Goal: Task Accomplishment & Management: Use online tool/utility

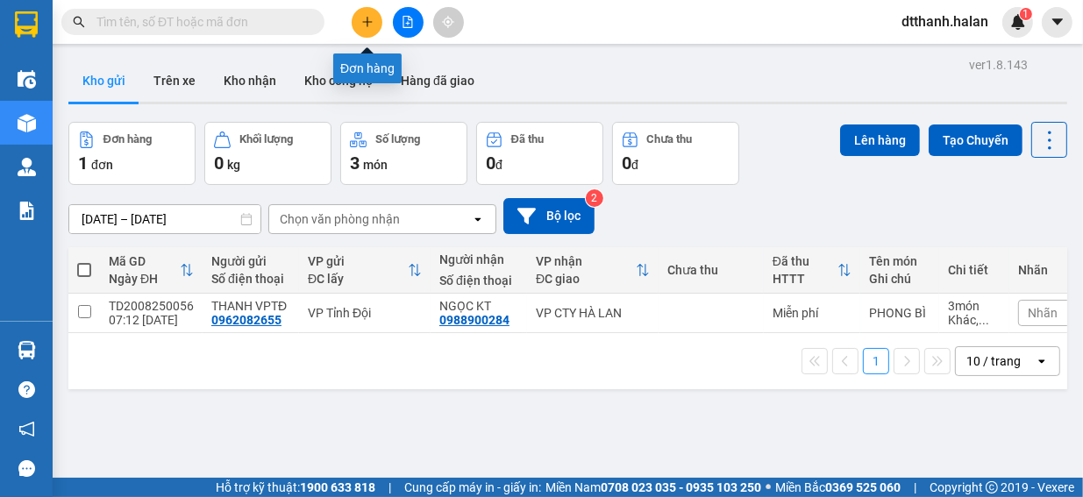
click at [373, 20] on icon "plus" at bounding box center [367, 22] width 12 height 12
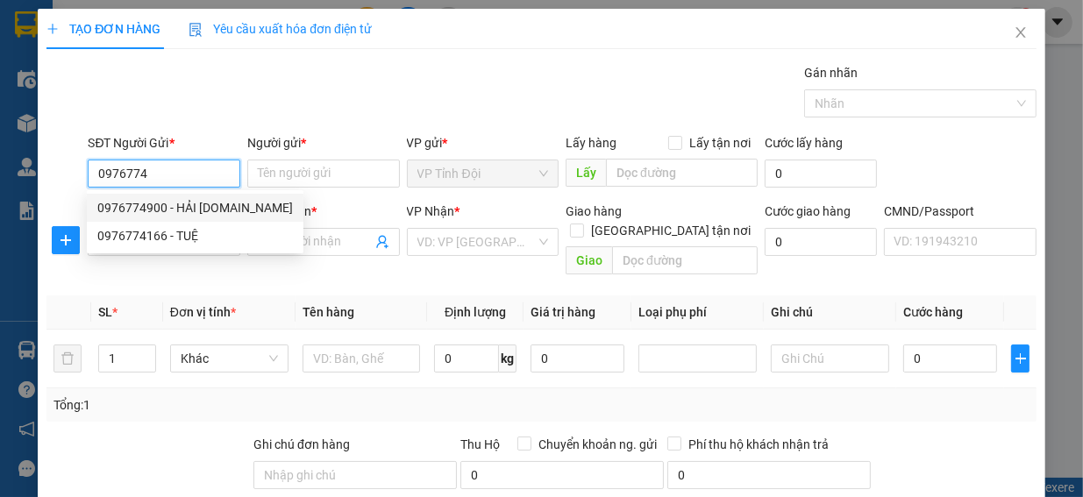
click at [218, 209] on div "0976774900 - HẢI [DOMAIN_NAME]" at bounding box center [195, 207] width 196 height 19
type input "0976774900"
type input "HẢI [DOMAIN_NAME]"
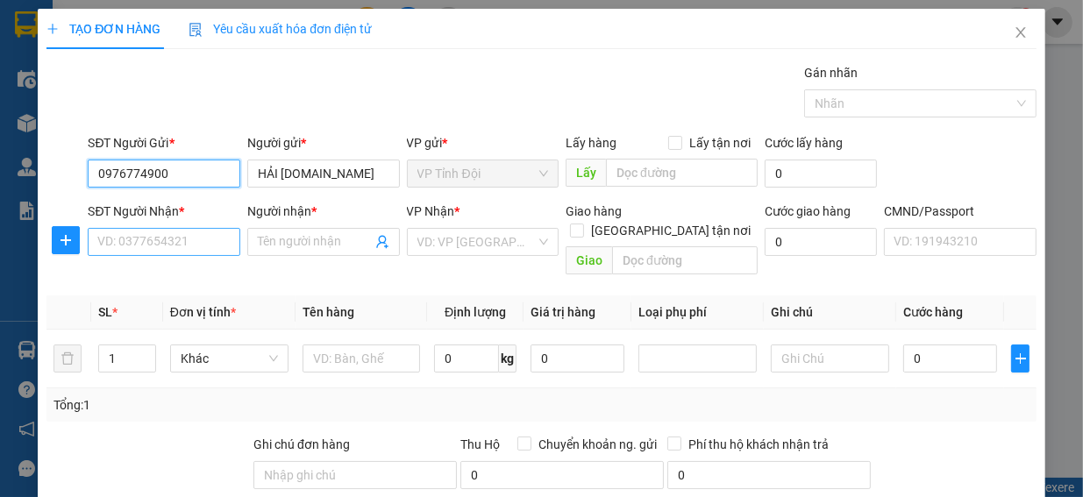
type input "0976774900"
click at [94, 239] on input "SĐT Người Nhận *" at bounding box center [164, 242] width 153 height 28
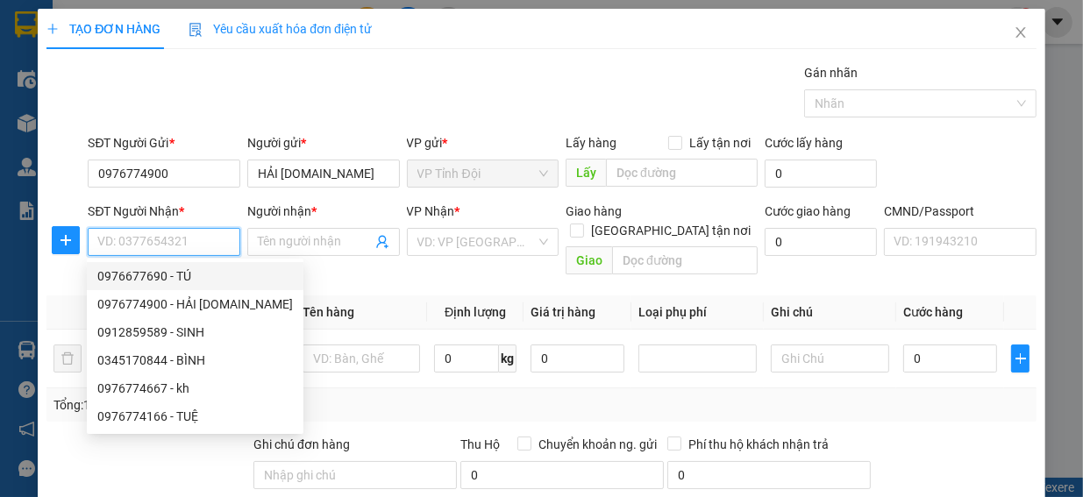
click at [158, 277] on div "0976677690 - TÚ" at bounding box center [195, 276] width 196 height 19
type input "0976677690"
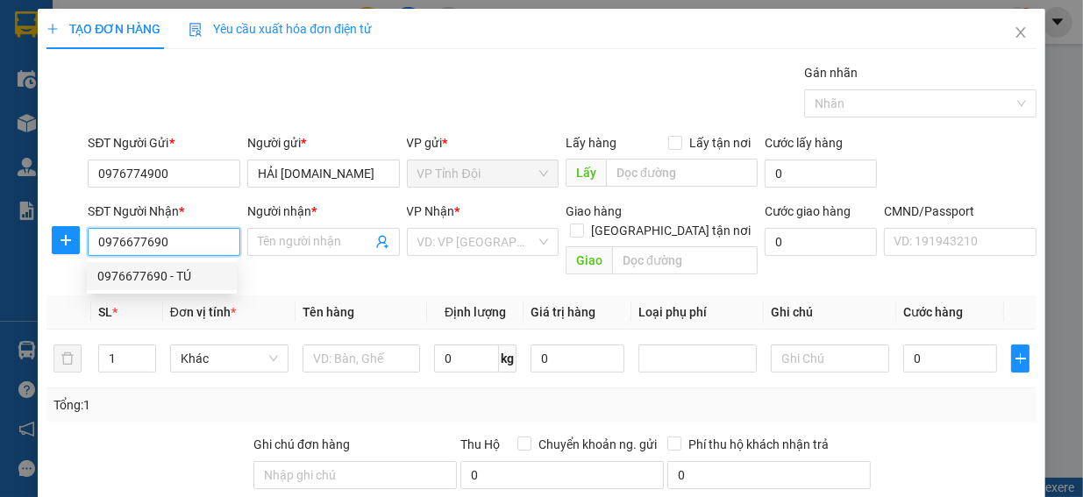
type input "TÚ"
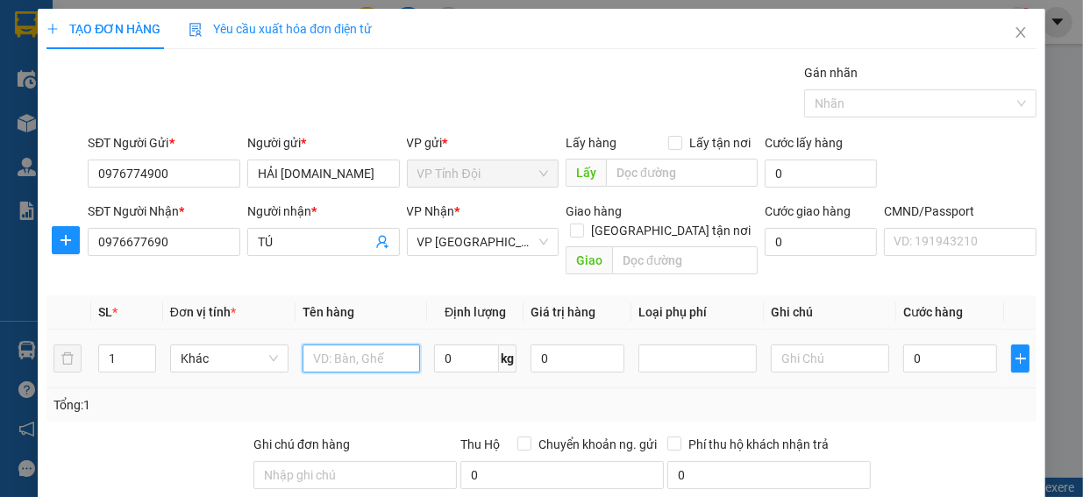
click at [312, 345] on input "text" at bounding box center [362, 359] width 118 height 28
type input "phong bi"
click at [903, 345] on input "0" at bounding box center [950, 359] width 94 height 28
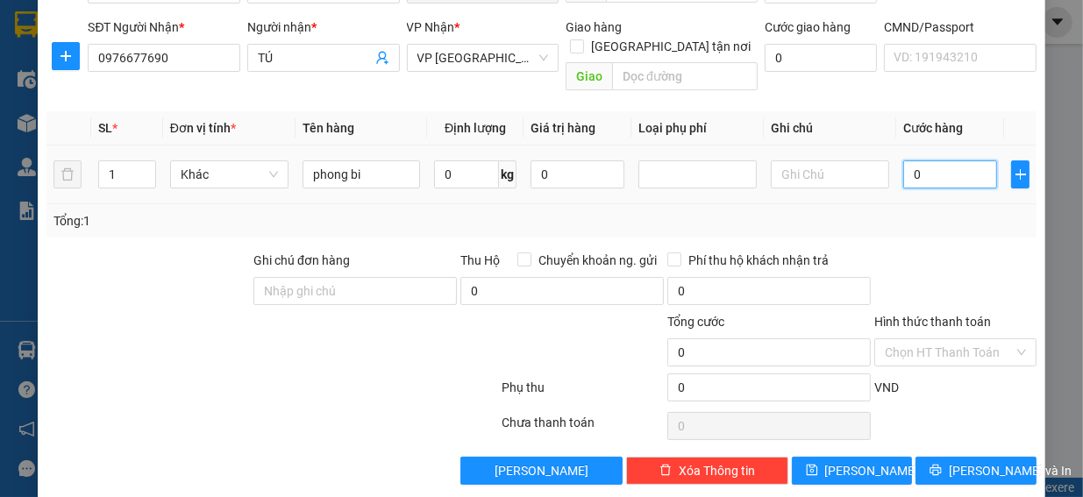
click at [905, 161] on input "0" at bounding box center [950, 175] width 94 height 28
click at [910, 161] on input "0" at bounding box center [950, 175] width 94 height 28
click at [903, 161] on input "0" at bounding box center [950, 175] width 94 height 28
drag, startPoint x: 907, startPoint y: 155, endPoint x: 895, endPoint y: 154, distance: 12.3
click at [896, 155] on td "0" at bounding box center [950, 175] width 108 height 59
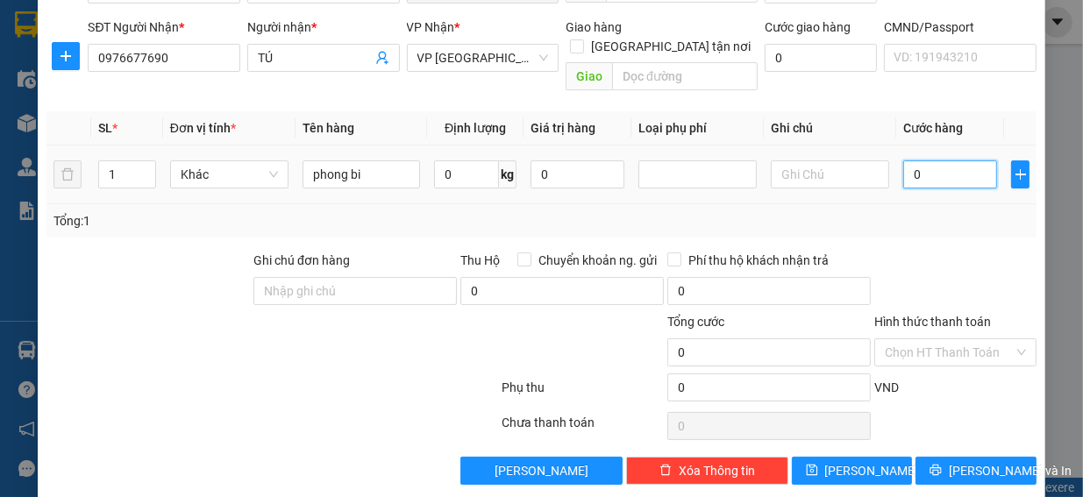
type input "3"
type input "35"
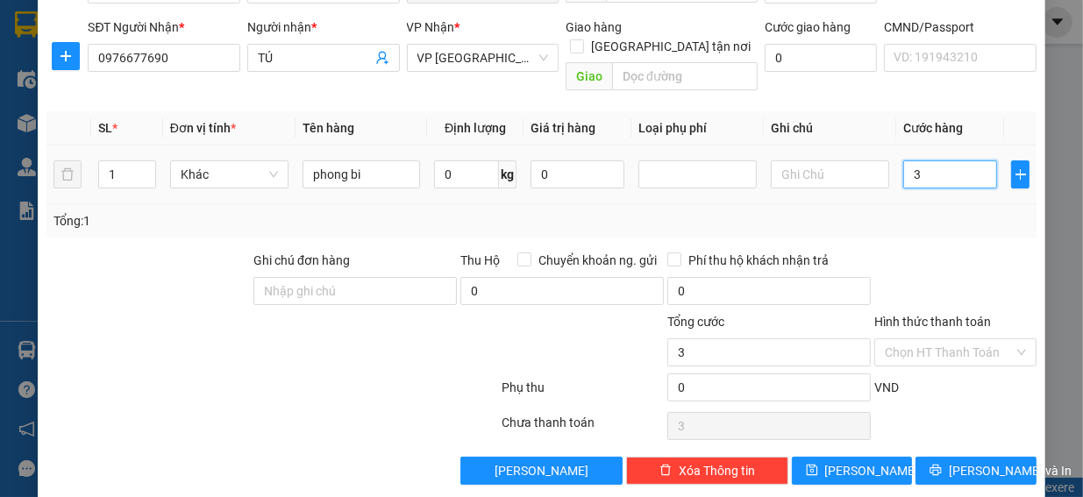
type input "35"
type input "350"
type input "3.500"
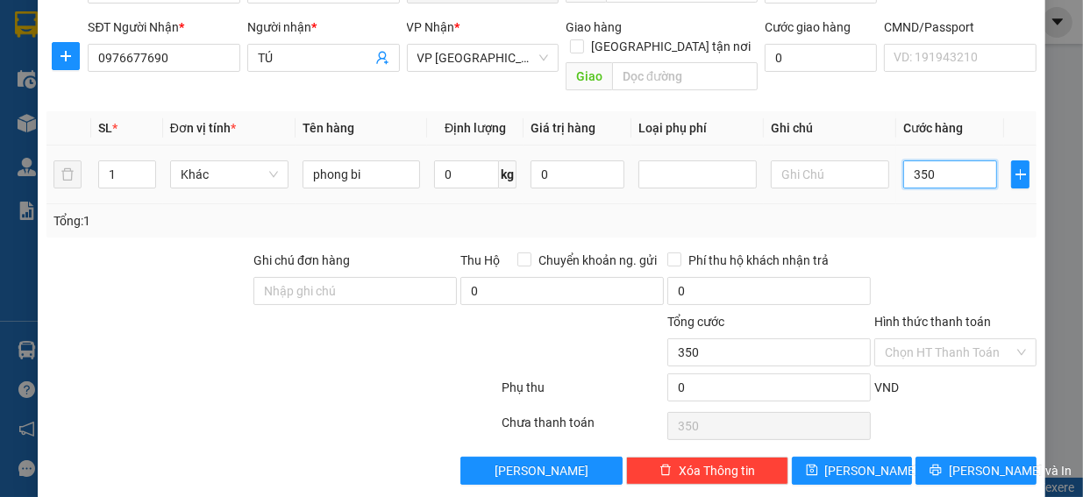
type input "3.500"
type input "35.000"
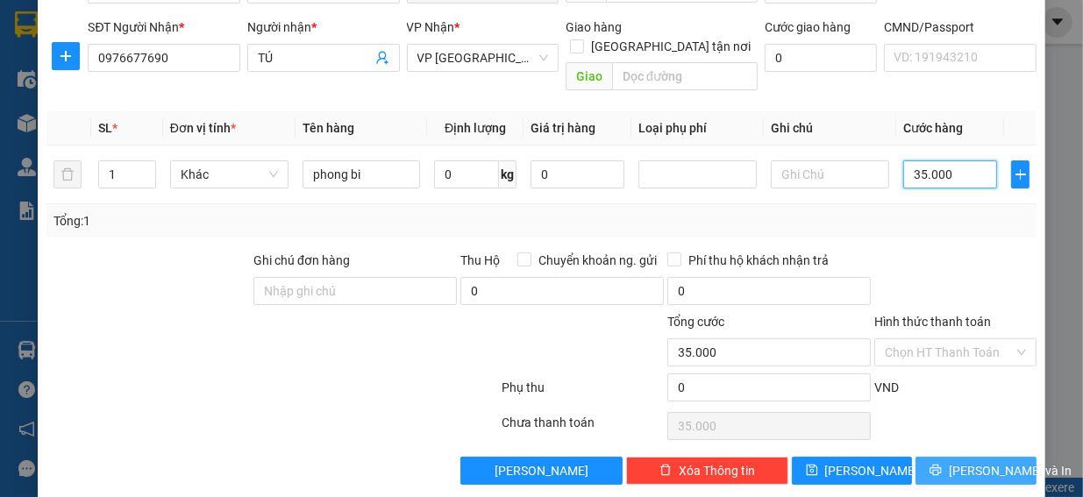
type input "35.000"
click at [965, 461] on span "[PERSON_NAME] và In" at bounding box center [1010, 470] width 123 height 19
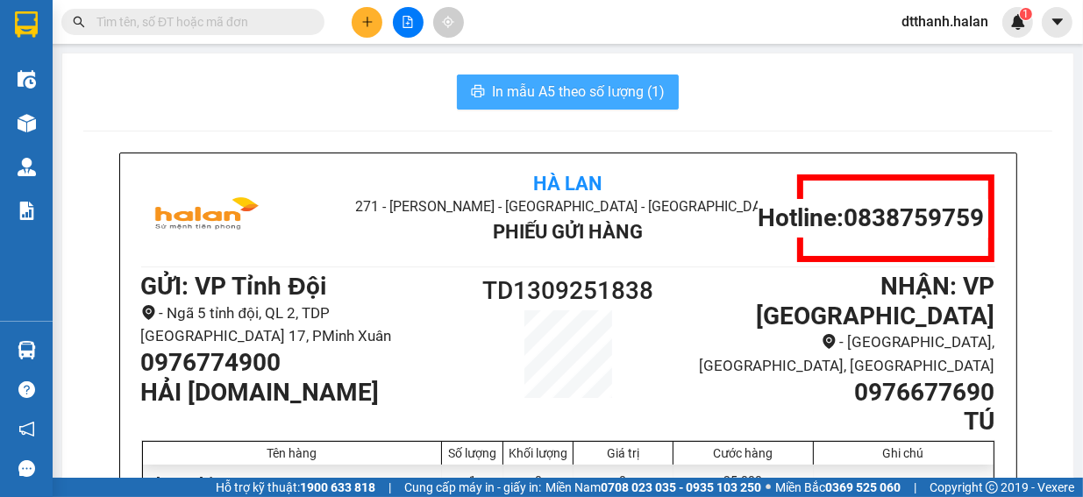
click at [567, 89] on span "In mẫu A5 theo số lượng (1)" at bounding box center [578, 92] width 173 height 22
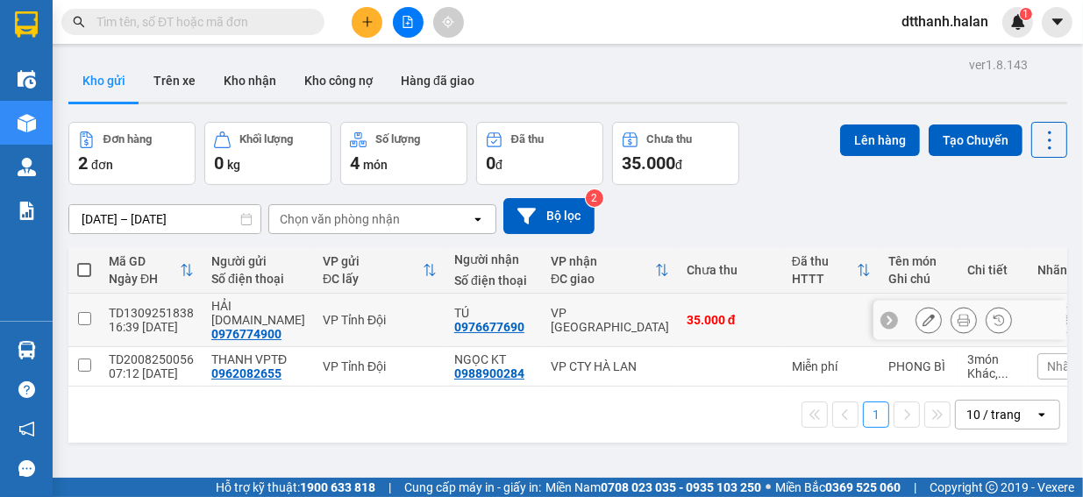
click at [86, 313] on input "checkbox" at bounding box center [84, 318] width 13 height 13
checkbox input "true"
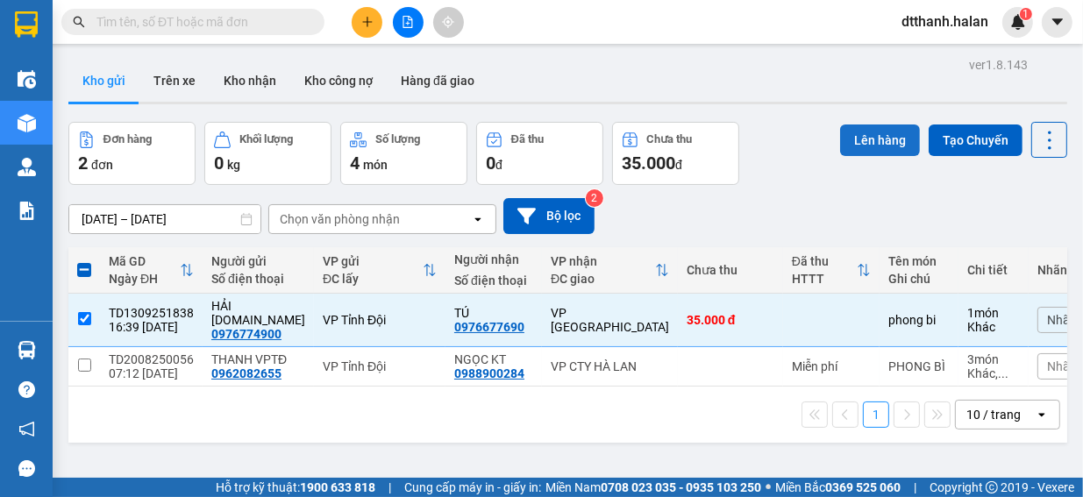
click at [871, 139] on button "Lên hàng" at bounding box center [880, 141] width 80 height 32
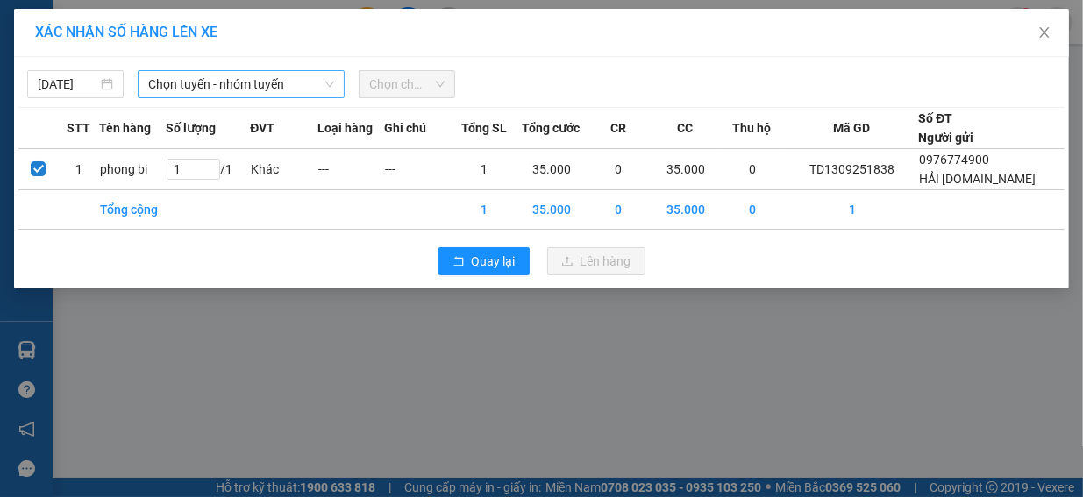
click at [330, 80] on icon "down" at bounding box center [330, 84] width 11 height 11
click at [330, 88] on icon "down" at bounding box center [330, 84] width 11 height 11
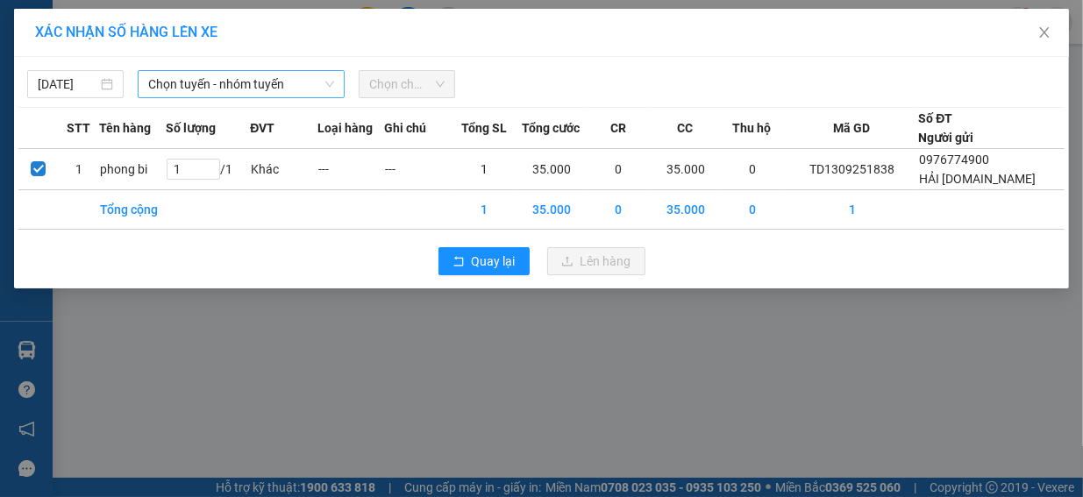
click at [330, 88] on icon "down" at bounding box center [330, 84] width 11 height 11
click at [327, 84] on icon "down" at bounding box center [330, 84] width 11 height 11
click at [316, 90] on span "Chọn tuyến - nhóm tuyến" at bounding box center [241, 84] width 186 height 26
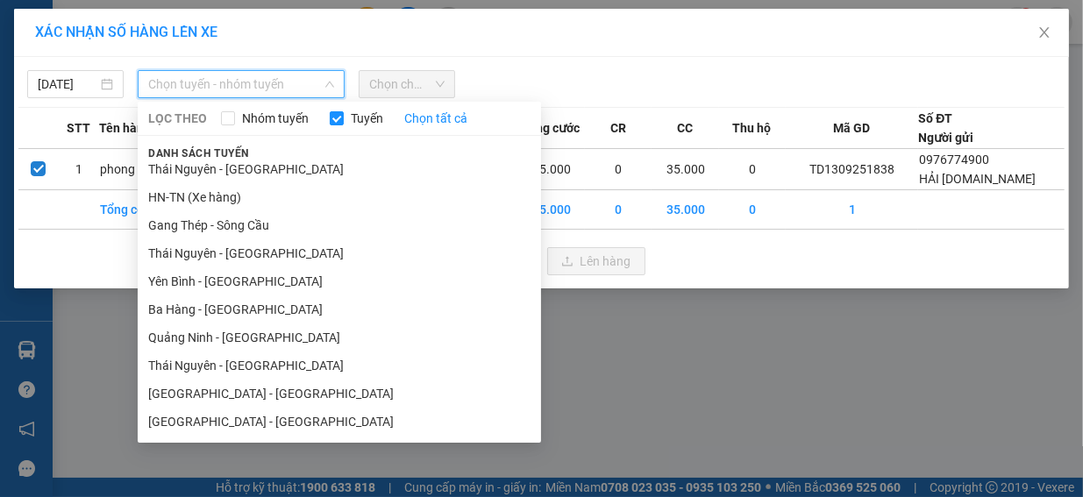
scroll to position [263, 0]
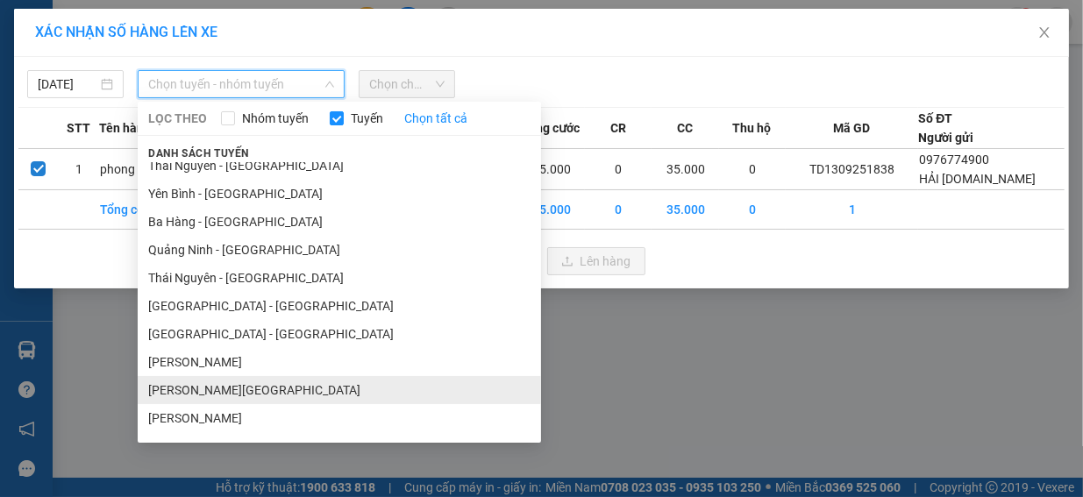
click at [284, 387] on li "[PERSON_NAME][GEOGRAPHIC_DATA]" at bounding box center [339, 390] width 403 height 28
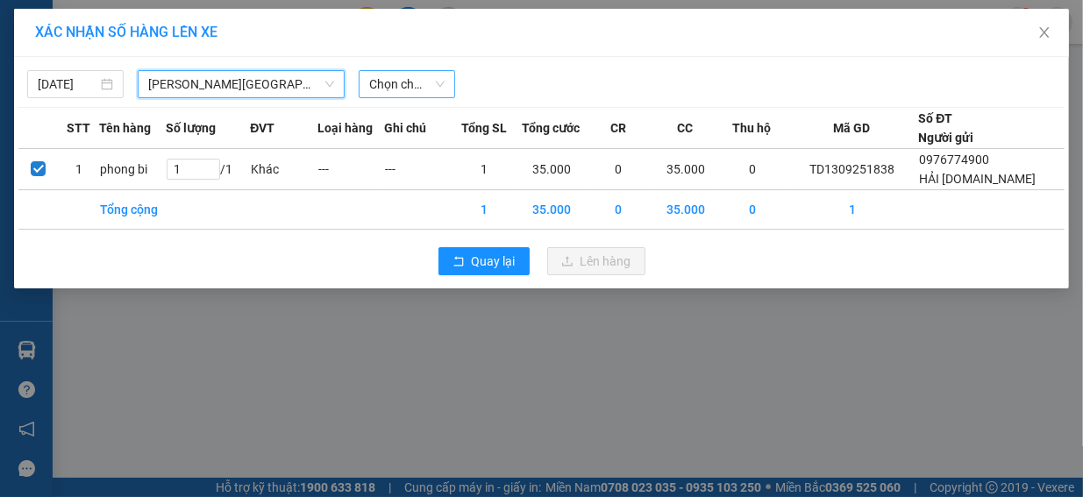
click at [439, 86] on span "Chọn chuyến" at bounding box center [406, 84] width 75 height 26
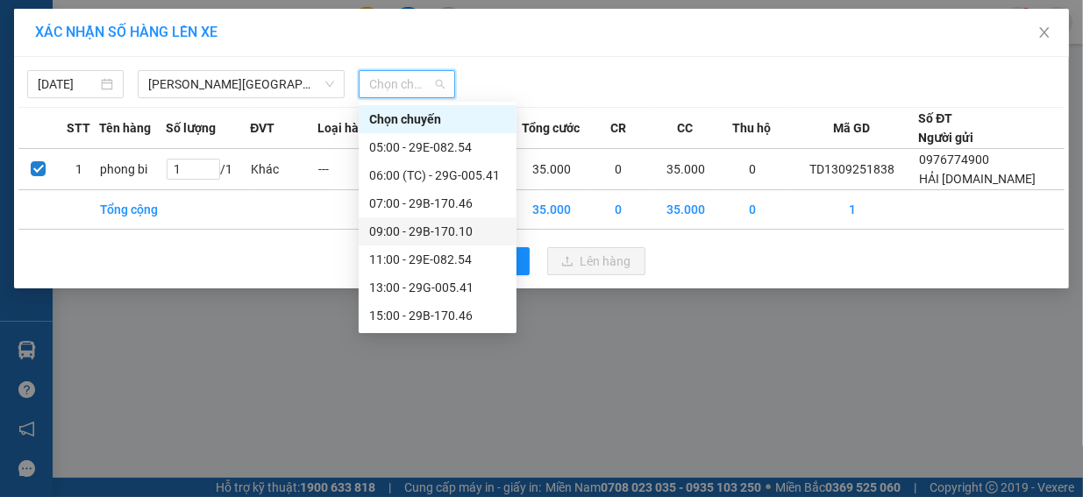
scroll to position [56, 0]
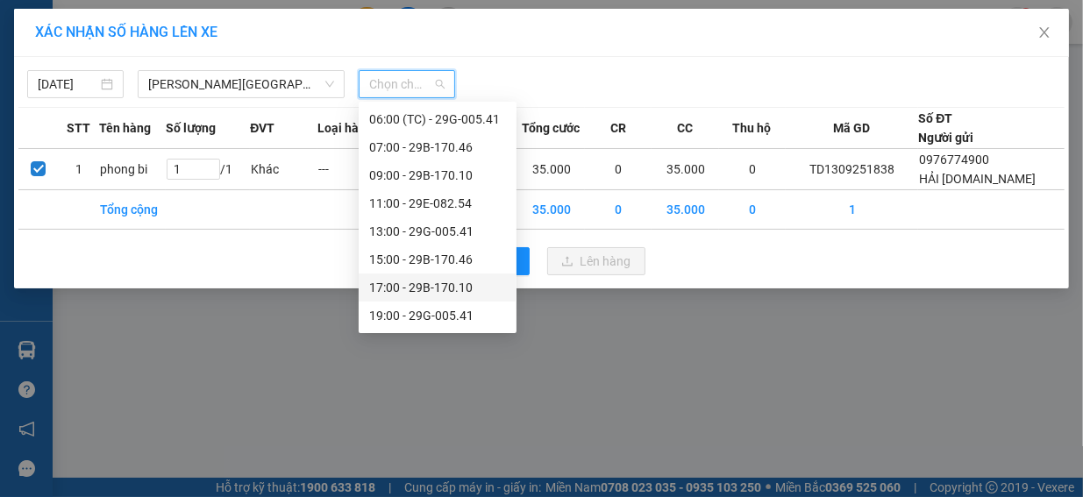
click at [446, 286] on div "17:00 - 29B-170.10" at bounding box center [437, 287] width 137 height 19
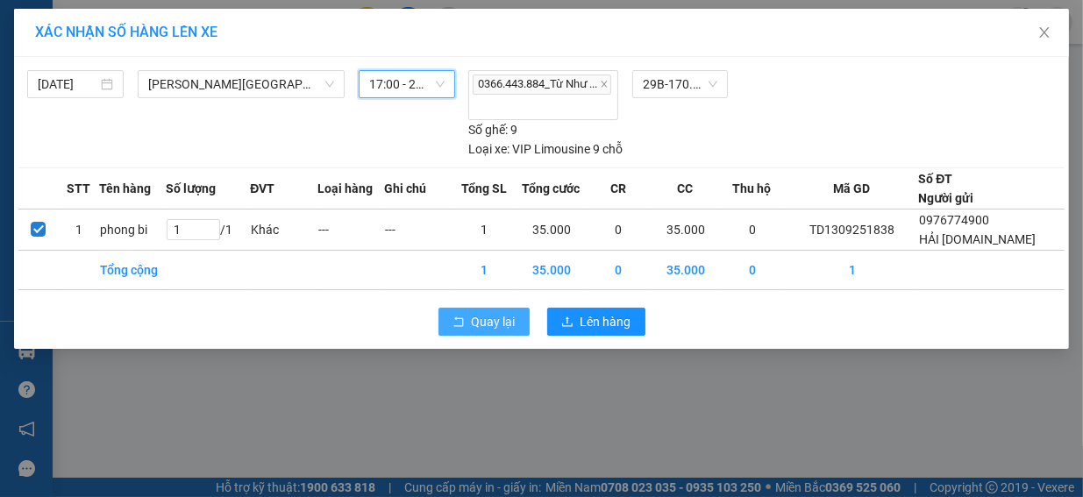
click at [496, 320] on span "Quay lại" at bounding box center [494, 321] width 44 height 19
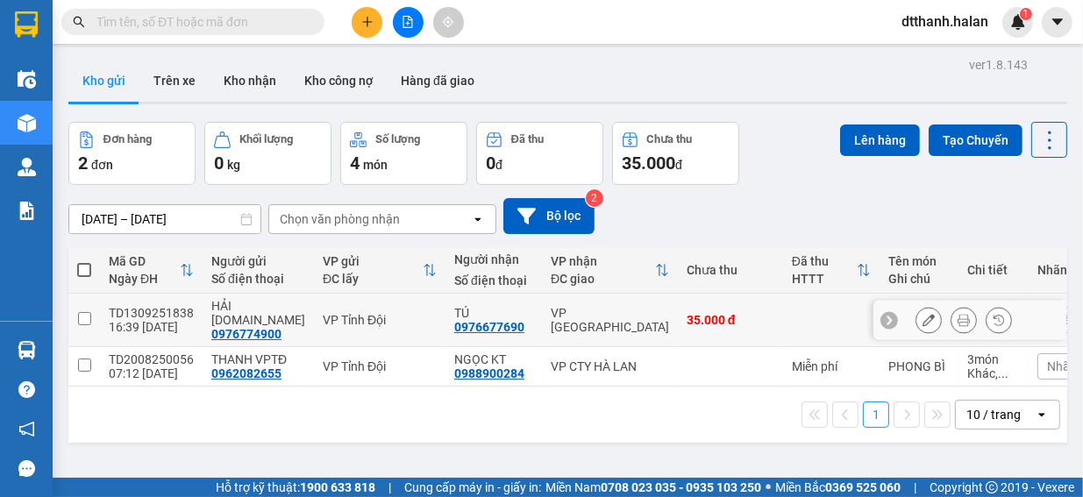
click at [79, 312] on input "checkbox" at bounding box center [84, 318] width 13 height 13
checkbox input "true"
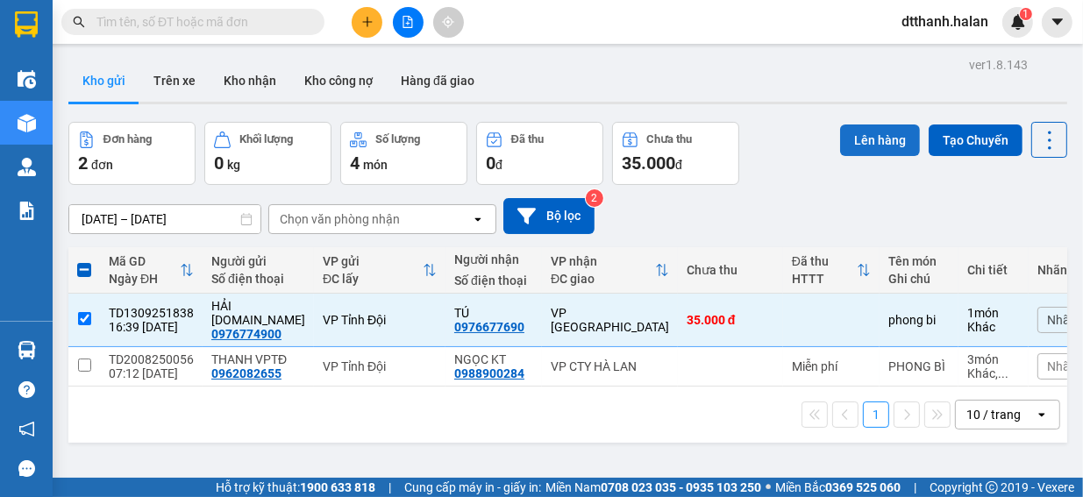
click at [877, 140] on button "Lên hàng" at bounding box center [880, 141] width 80 height 32
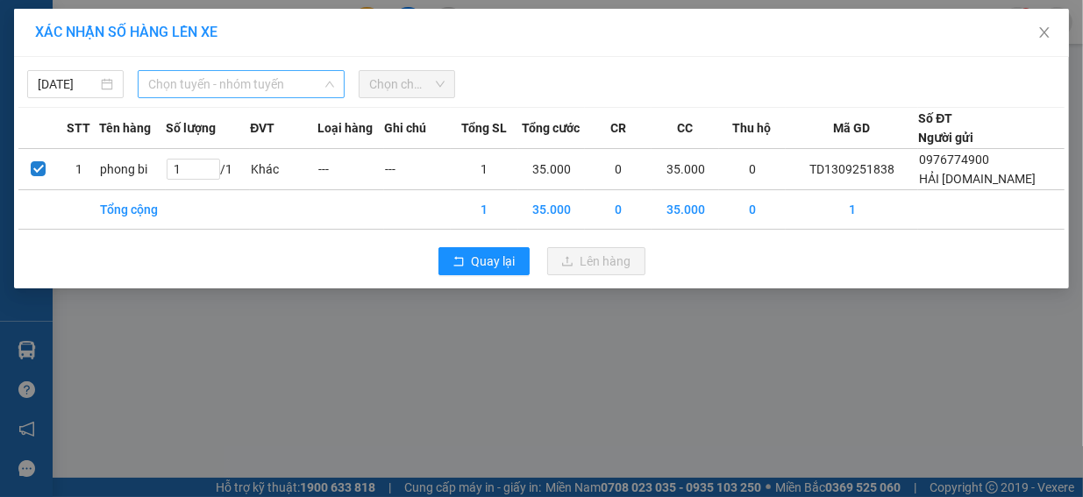
click at [282, 87] on span "Chọn tuyến - nhóm tuyến" at bounding box center [241, 84] width 186 height 26
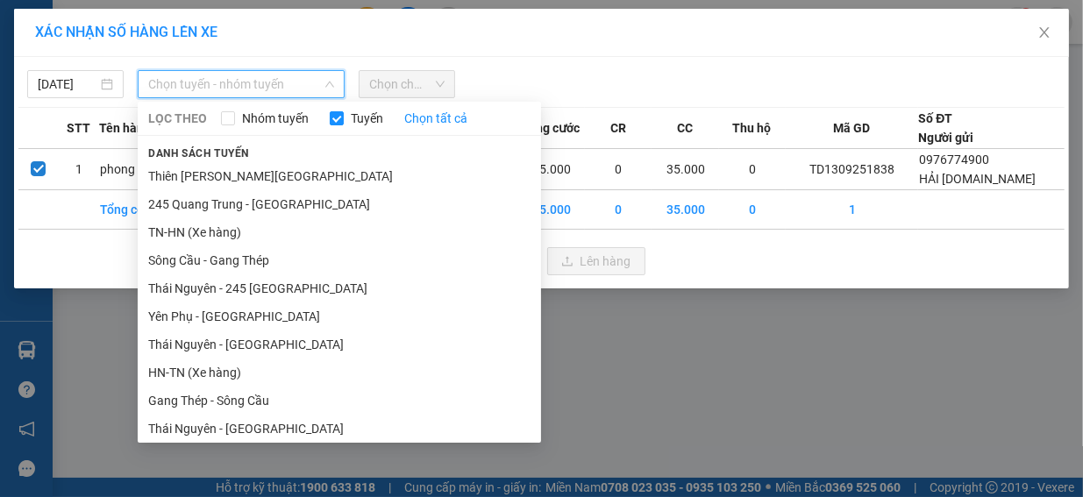
scroll to position [263, 0]
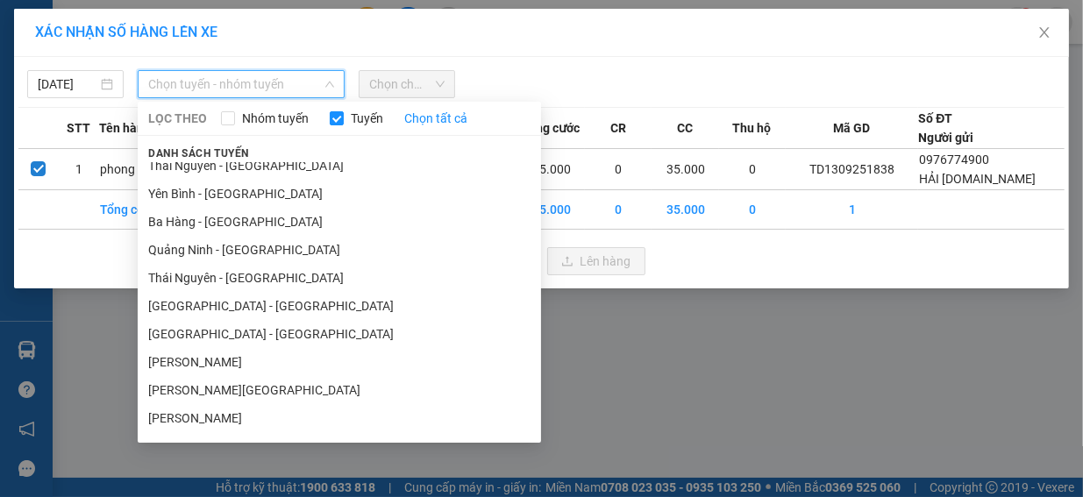
drag, startPoint x: 267, startPoint y: 384, endPoint x: 295, endPoint y: 341, distance: 51.3
click at [268, 382] on li "[PERSON_NAME][GEOGRAPHIC_DATA]" at bounding box center [339, 390] width 403 height 28
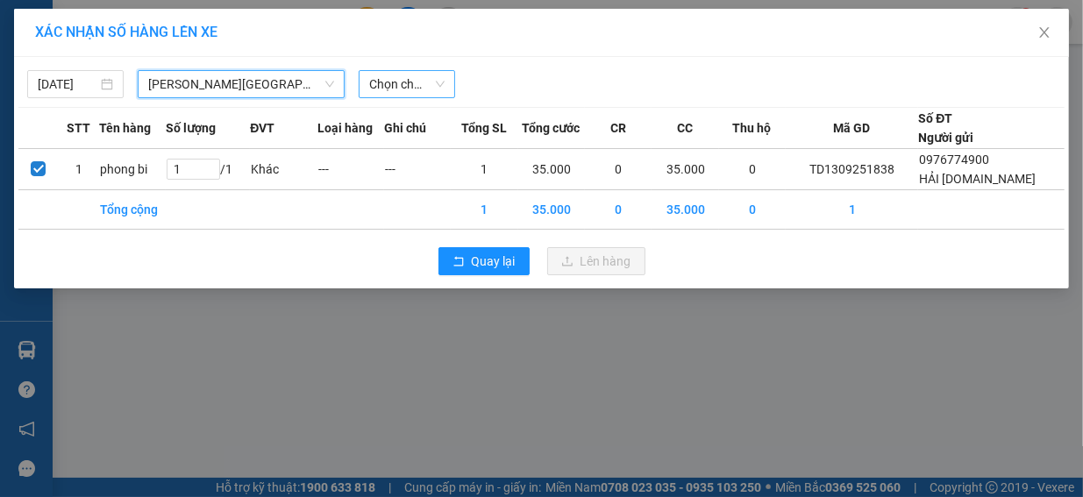
click at [440, 82] on span "Chọn chuyến" at bounding box center [406, 84] width 75 height 26
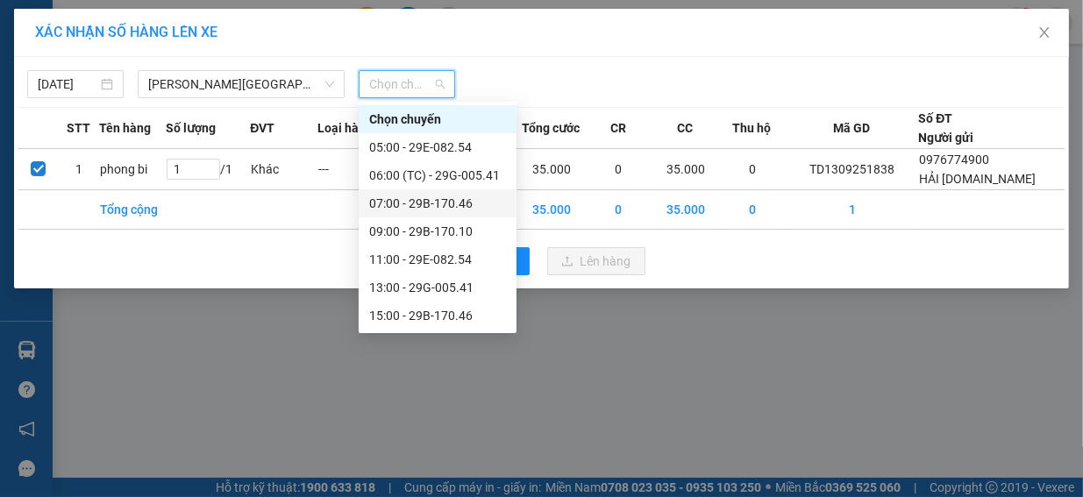
scroll to position [56, 0]
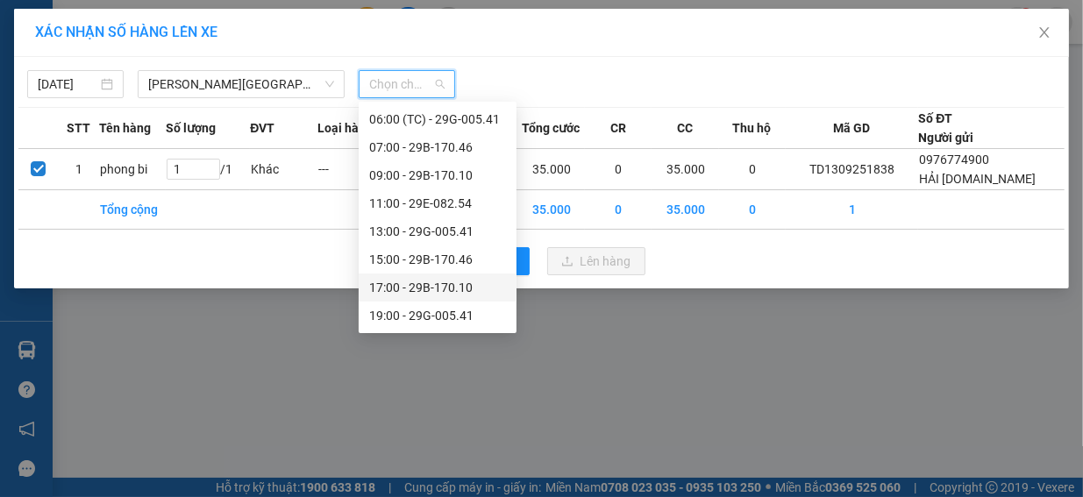
click at [425, 287] on div "17:00 - 29B-170.10" at bounding box center [437, 287] width 137 height 19
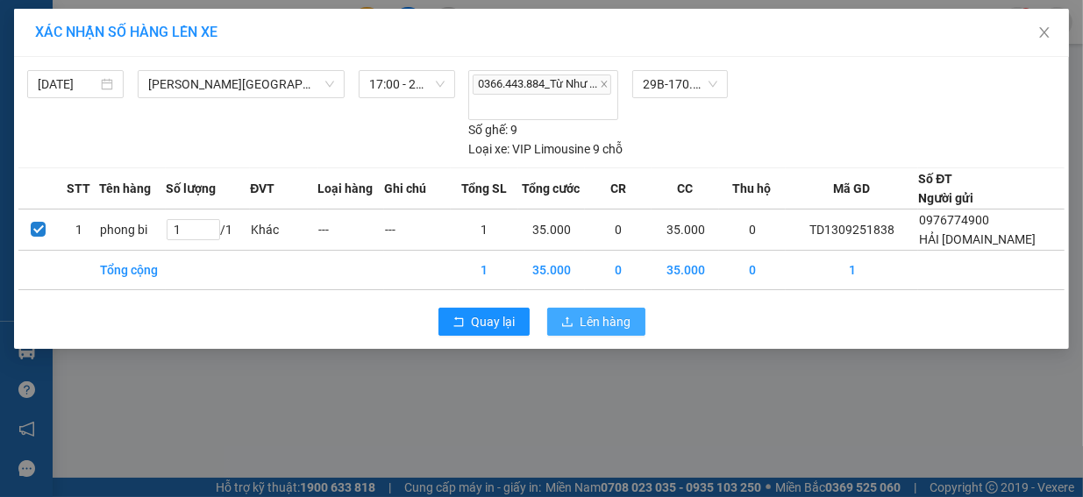
click at [612, 320] on span "Lên hàng" at bounding box center [606, 321] width 51 height 19
